Goal: Download file/media

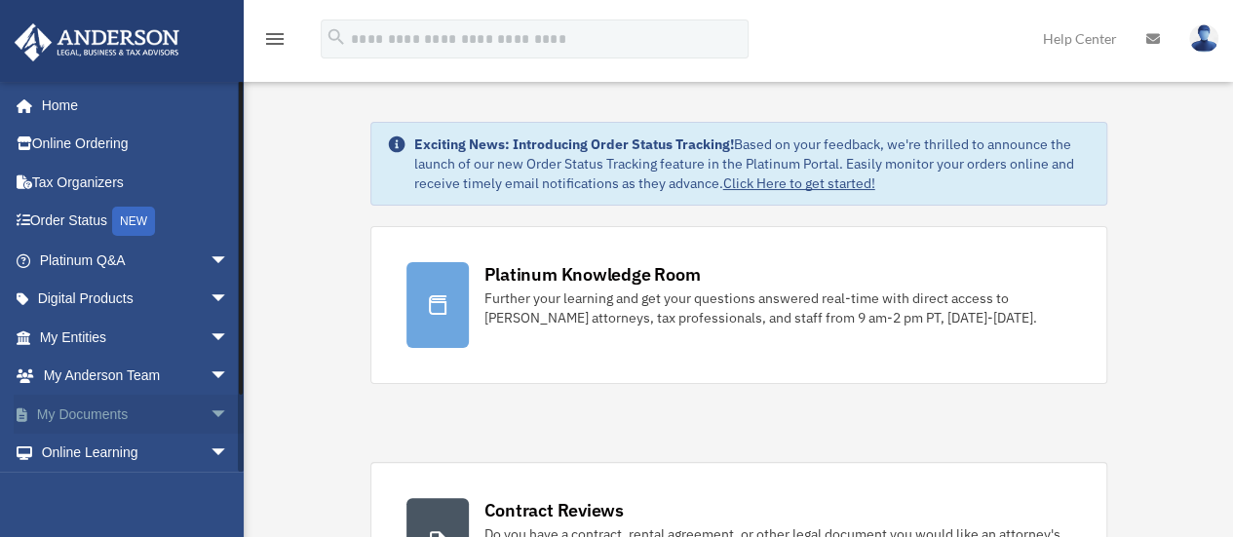
click at [210, 414] on span "arrow_drop_down" at bounding box center [229, 415] width 39 height 40
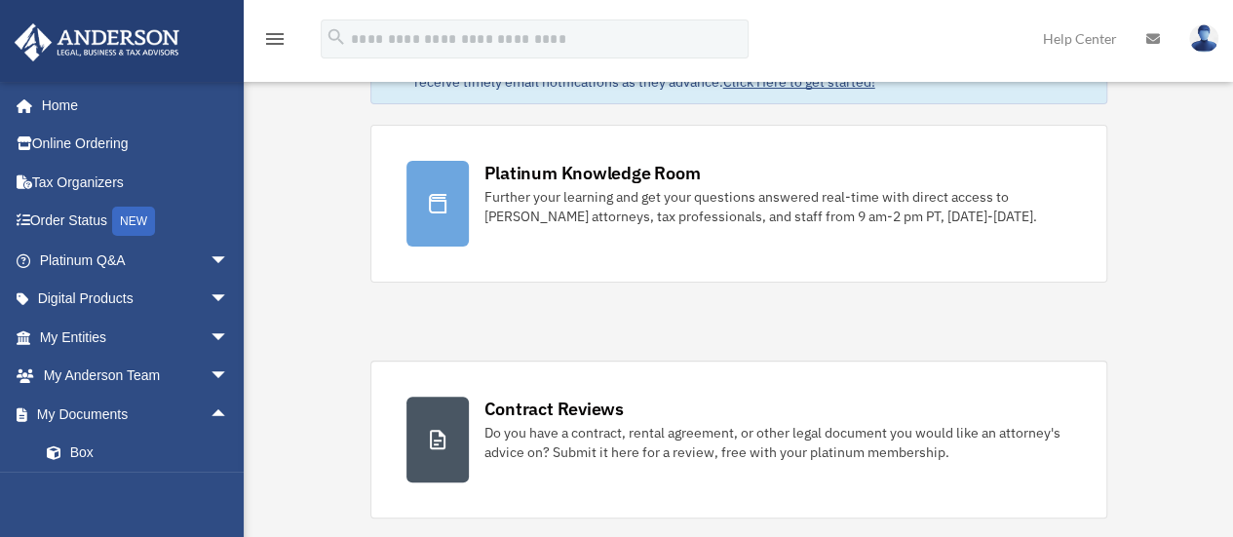
scroll to position [104, 0]
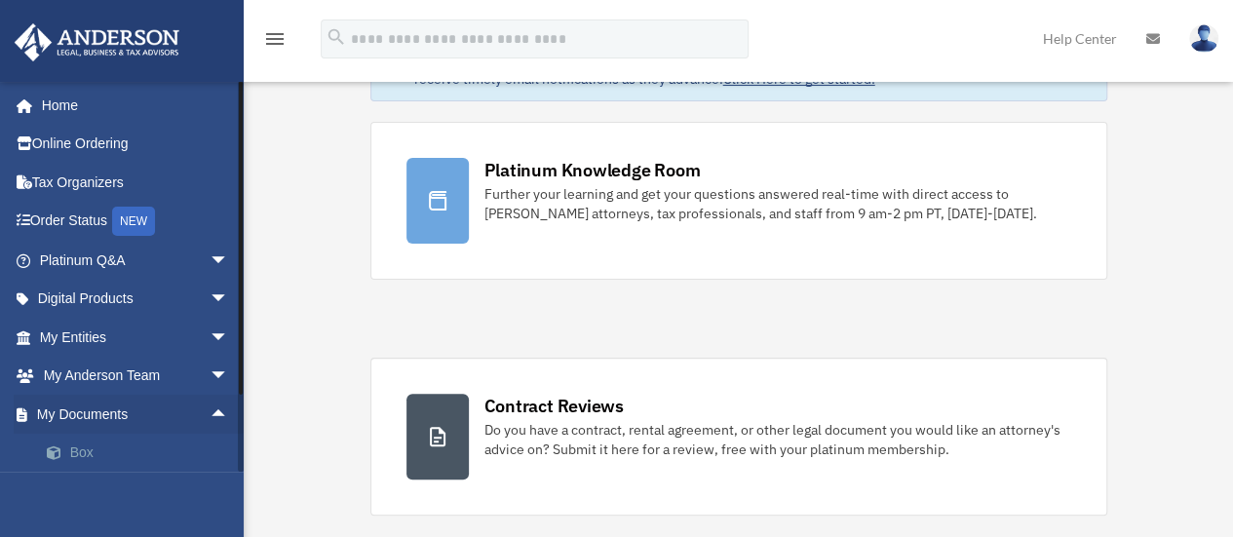
click at [72, 454] on link "Box" at bounding box center [142, 453] width 231 height 39
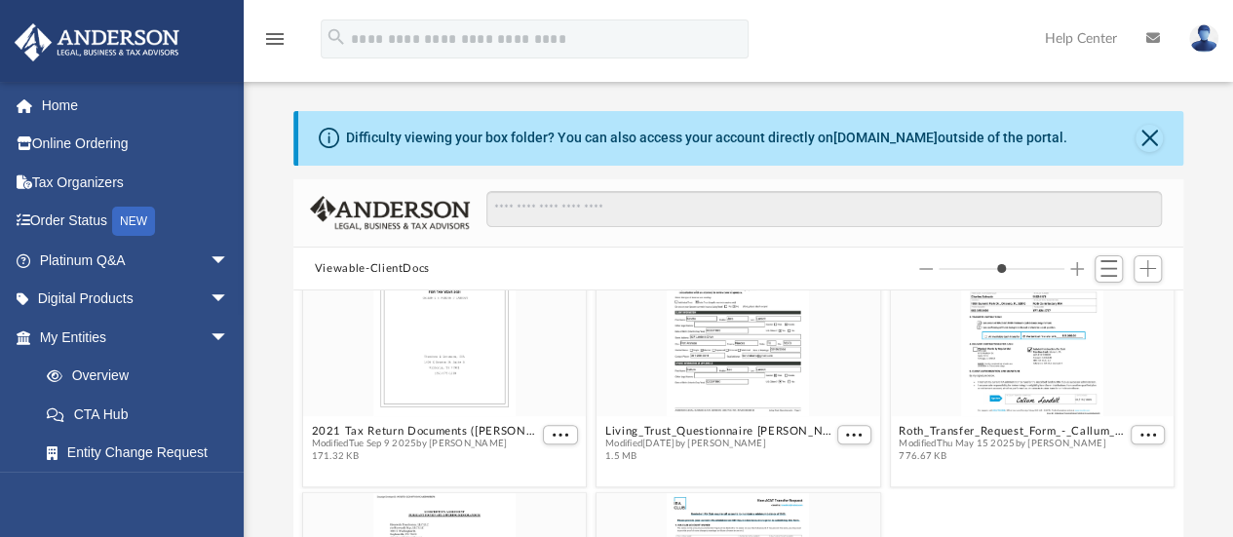
scroll to position [790, 0]
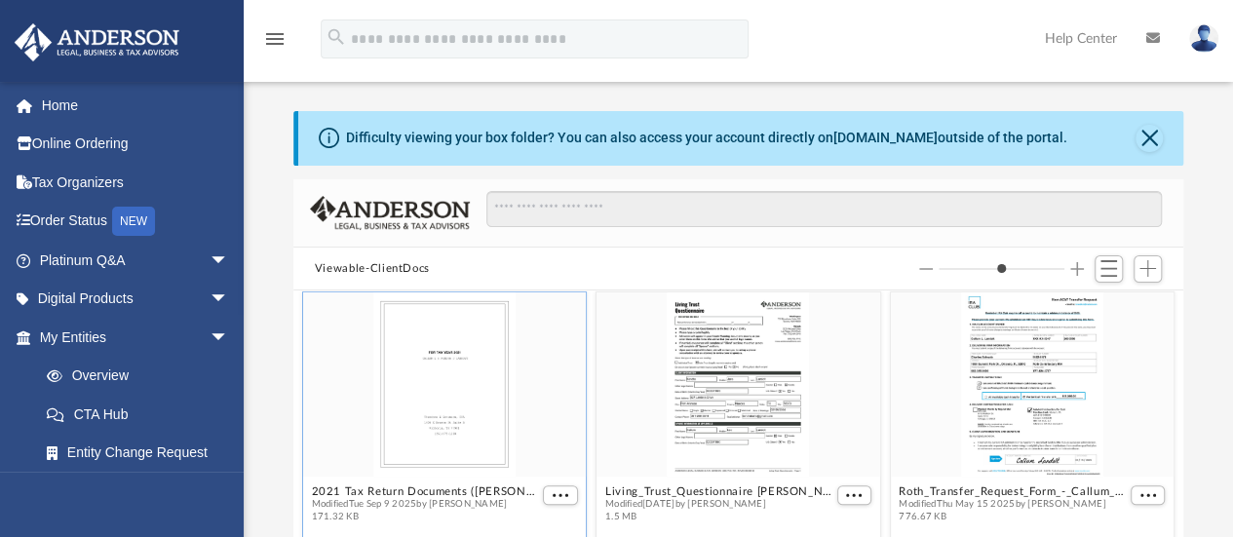
click at [437, 407] on div "grid" at bounding box center [445, 384] width 284 height 184
type input "*"
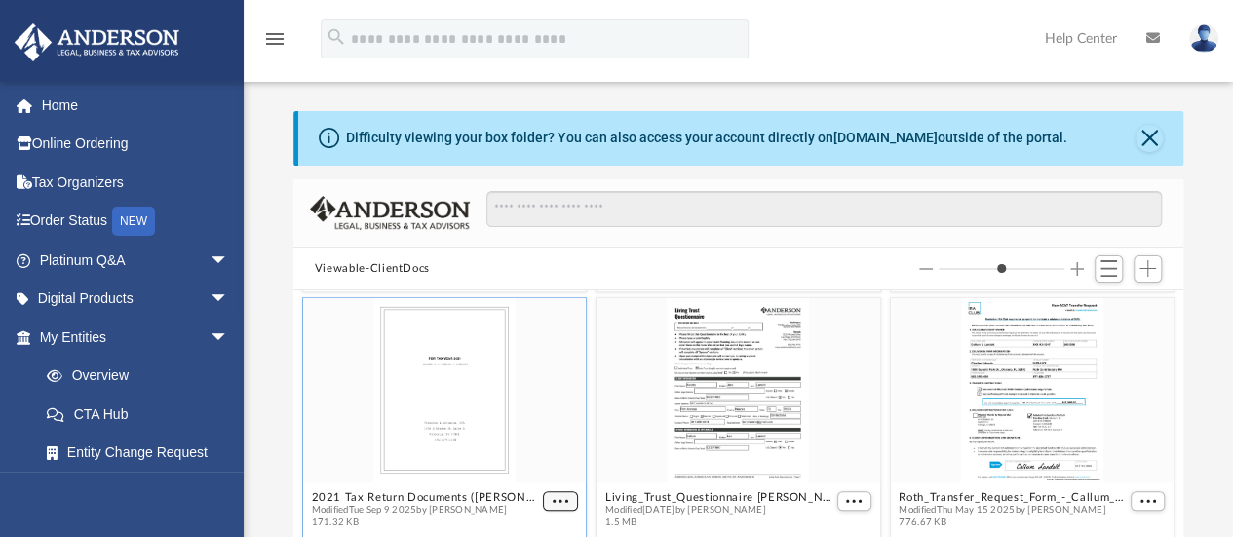
click at [556, 493] on button "More options" at bounding box center [560, 501] width 35 height 20
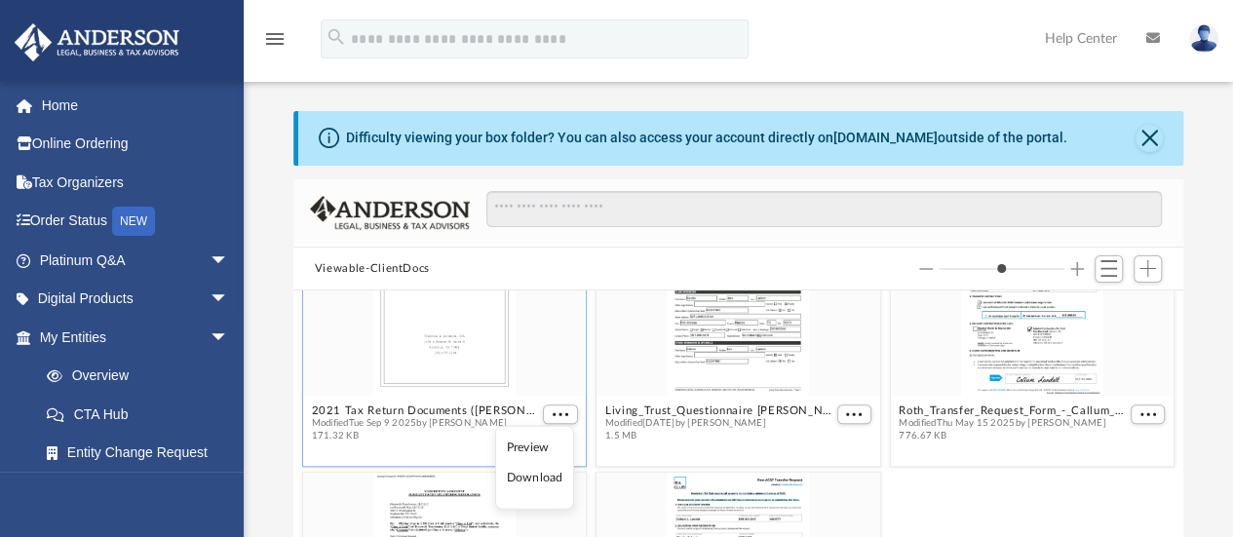
click at [528, 475] on li "Download" at bounding box center [534, 478] width 57 height 20
